Goal: Task Accomplishment & Management: Manage account settings

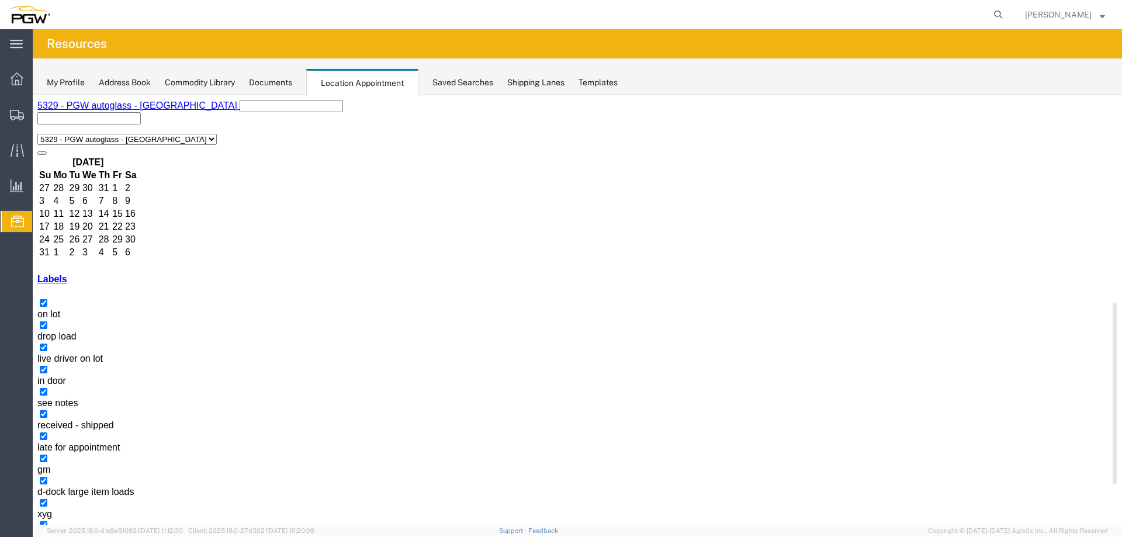
scroll to position [377, 0]
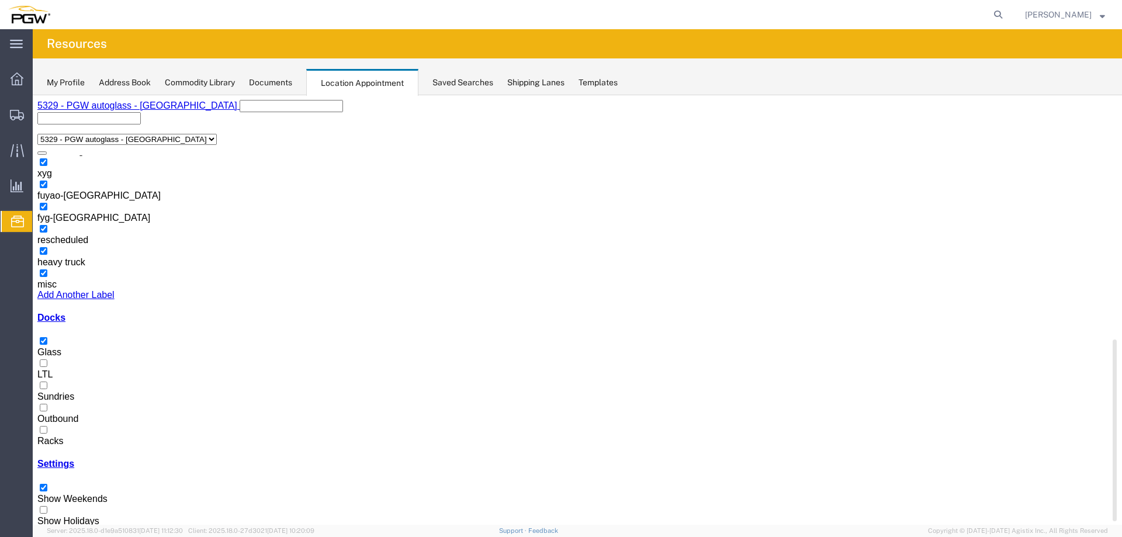
click at [63, 425] on label "Racks" at bounding box center [50, 435] width 26 height 20
click at [47, 426] on input "Racks" at bounding box center [44, 430] width 8 height 8
click at [61, 337] on label "Glass" at bounding box center [49, 347] width 24 height 20
click at [47, 337] on input "Glass" at bounding box center [44, 341] width 8 height 8
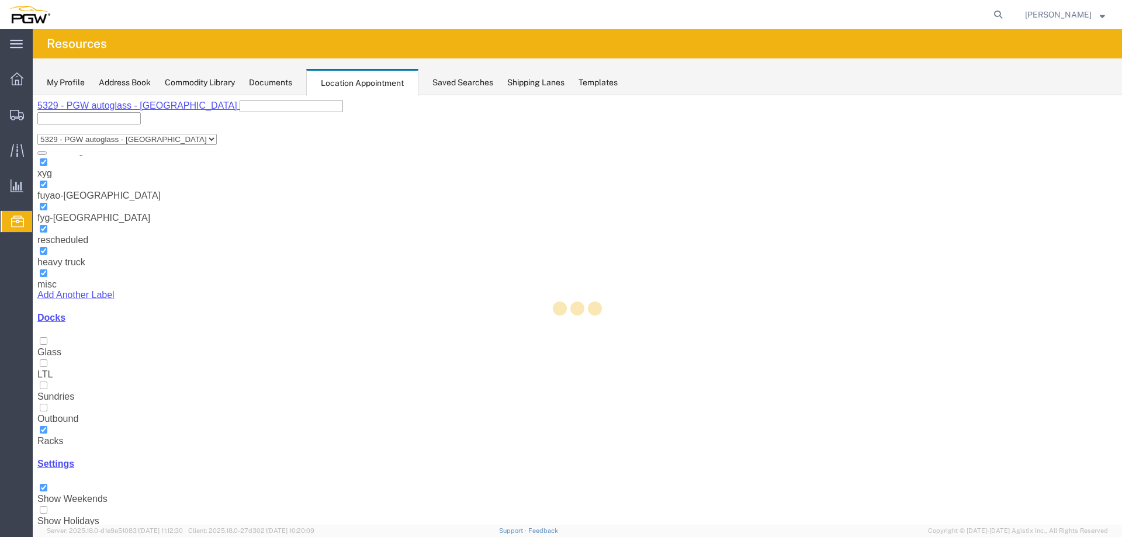
select select "3"
select select "220"
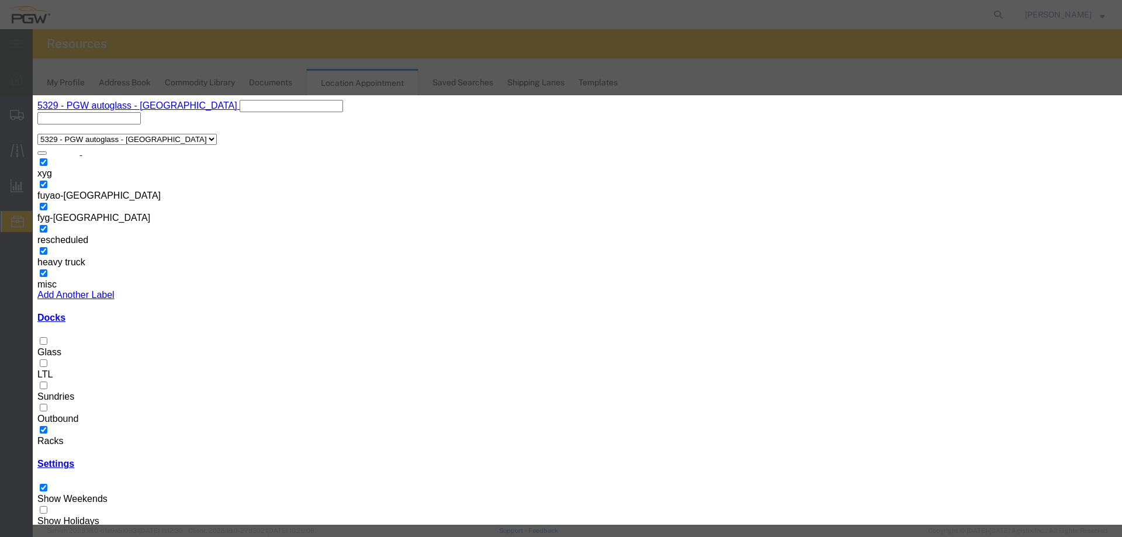
select select
select select "200"
